Goal: Find specific page/section: Find specific page/section

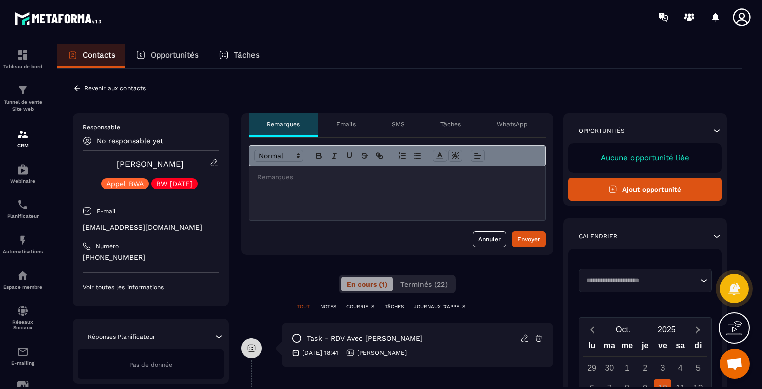
scroll to position [3781, 0]
click at [214, 165] on icon at bounding box center [214, 162] width 9 height 9
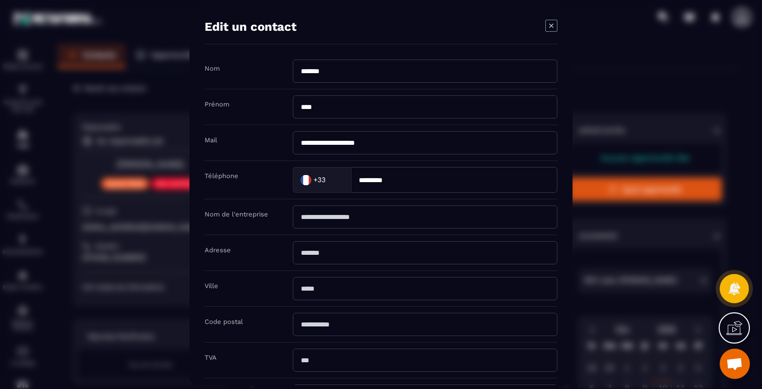
click at [551, 24] on icon "Modal window" at bounding box center [551, 26] width 12 height 12
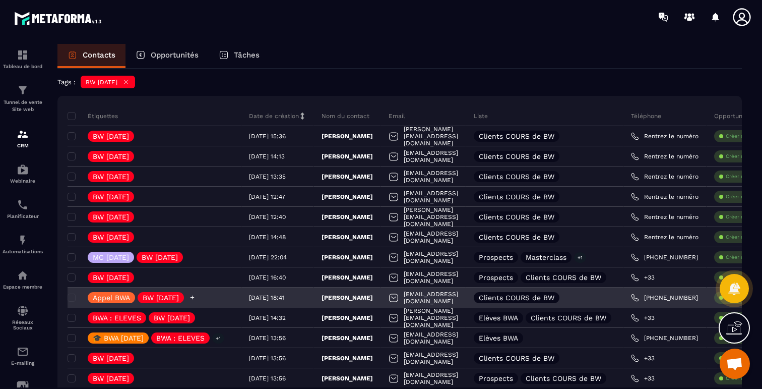
scroll to position [50, 0]
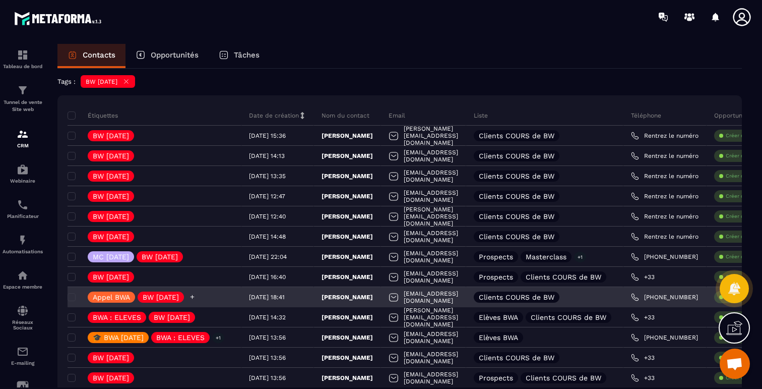
click at [195, 296] on icon at bounding box center [193, 297] width 4 height 4
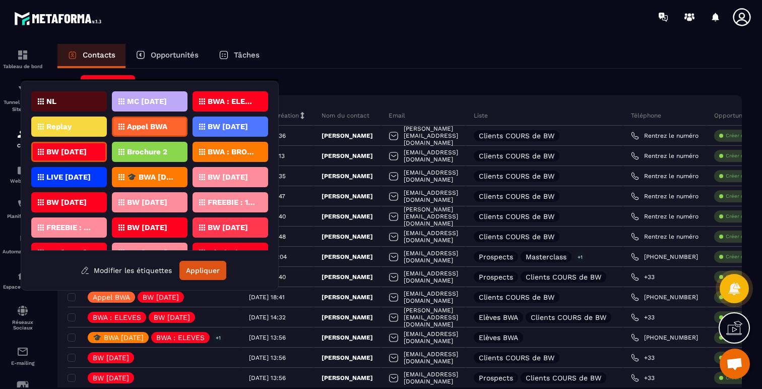
click at [71, 148] on p "BW [DATE]" at bounding box center [66, 151] width 40 height 7
click at [195, 268] on button "Appliquer" at bounding box center [202, 270] width 47 height 19
